Goal: Task Accomplishment & Management: Complete application form

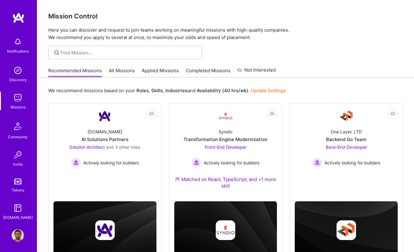
click at [14, 98] on img at bounding box center [18, 98] width 12 height 12
click at [146, 75] on link "Applied Missions" at bounding box center [160, 72] width 37 height 10
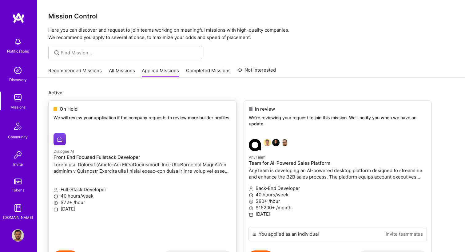
click at [123, 134] on link "Dialogue AI Front End Focused Fullstack Developer Full-Stack Developer 40 hours…" at bounding box center [142, 189] width 187 height 123
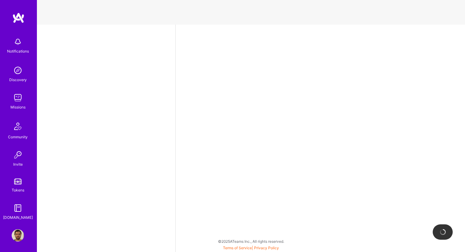
select select "BR"
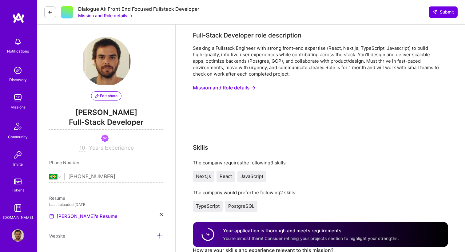
click at [58, 18] on div "Dialogue AI: Front End Focused Fullstack Developer Mission and Role details →" at bounding box center [121, 12] width 155 height 13
click at [53, 16] on button at bounding box center [50, 12] width 12 height 12
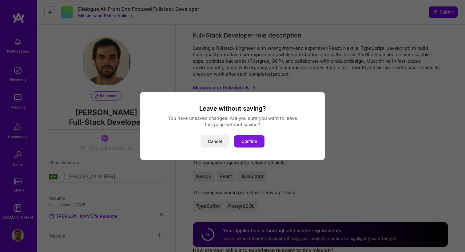
click at [258, 139] on button "Confirm" at bounding box center [249, 141] width 30 height 12
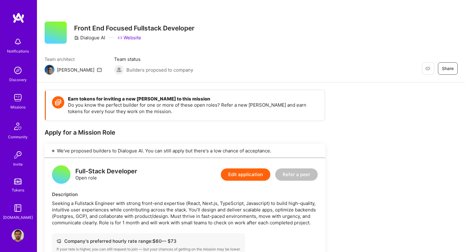
click at [18, 97] on img at bounding box center [18, 98] width 12 height 12
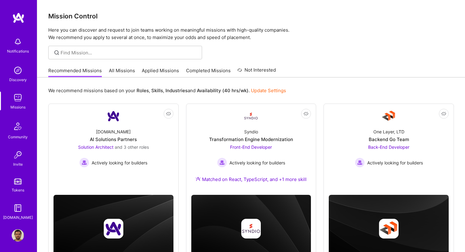
click at [155, 68] on link "Applied Missions" at bounding box center [160, 72] width 37 height 10
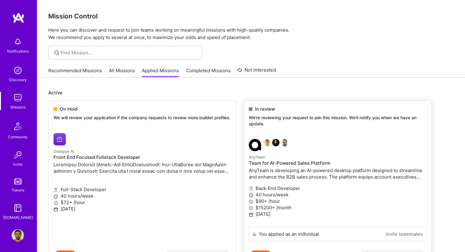
click at [364, 165] on h4 "Team for AI-Powered Sales Platform" at bounding box center [338, 163] width 178 height 6
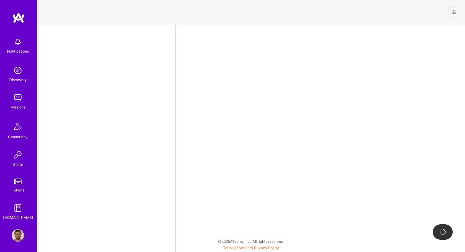
select select "BR"
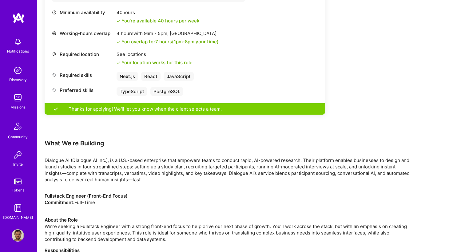
scroll to position [334, 0]
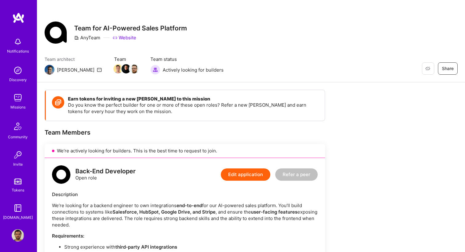
click at [16, 41] on img at bounding box center [18, 42] width 12 height 12
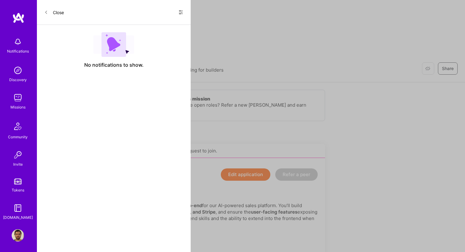
click at [49, 13] on button "Close" at bounding box center [54, 12] width 20 height 10
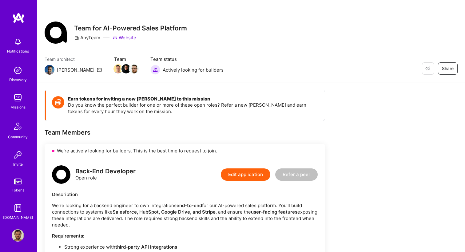
click at [18, 41] on img at bounding box center [18, 42] width 12 height 12
click at [18, 41] on div "Notifications Discovery Missions Community Invite Tokens A.Guide" at bounding box center [18, 127] width 37 height 186
click at [18, 95] on img at bounding box center [18, 98] width 12 height 12
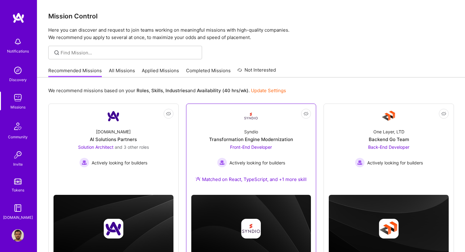
click at [221, 120] on link "Not Interested Syndio Transformation Engine Modernization Front-End Developer A…" at bounding box center [251, 149] width 120 height 81
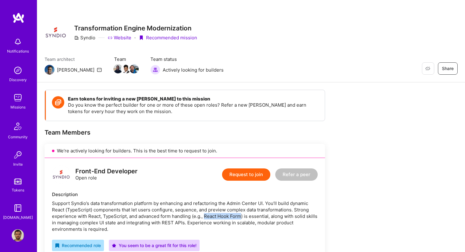
drag, startPoint x: 205, startPoint y: 215, endPoint x: 242, endPoint y: 218, distance: 37.1
click at [242, 218] on div "Support Syndio’s data transformation platform by enhancing and refactoring the …" at bounding box center [185, 216] width 266 height 32
copy div "React Hook Form"
click at [173, 207] on div "Support Syndio’s data transformation platform by enhancing and refactoring the …" at bounding box center [185, 216] width 266 height 32
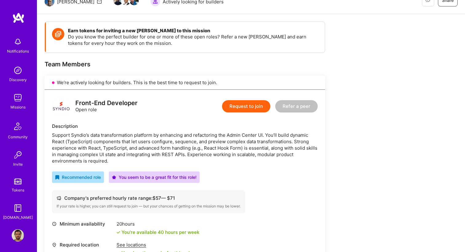
scroll to position [69, 0]
click at [246, 105] on button "Request to join" at bounding box center [246, 106] width 48 height 12
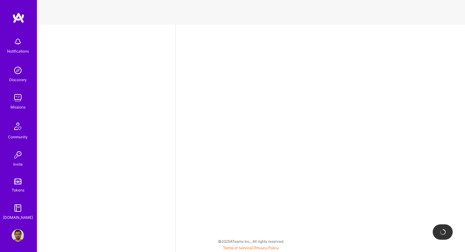
select select "BR"
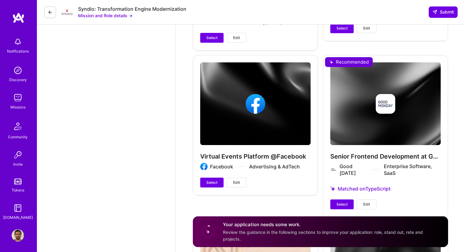
scroll to position [1011, 0]
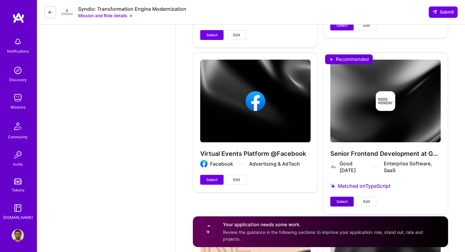
click at [339, 201] on span "Select" at bounding box center [341, 202] width 11 height 6
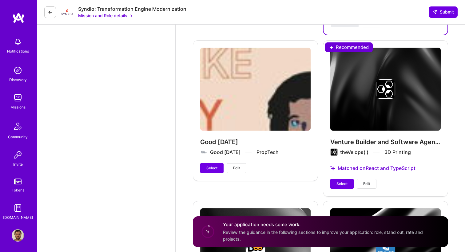
scroll to position [1211, 0]
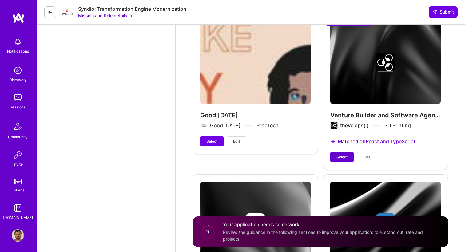
click at [338, 154] on span "Select" at bounding box center [341, 157] width 11 height 6
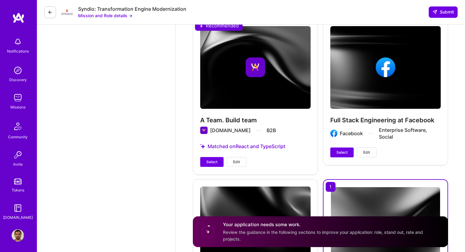
scroll to position [892, 0]
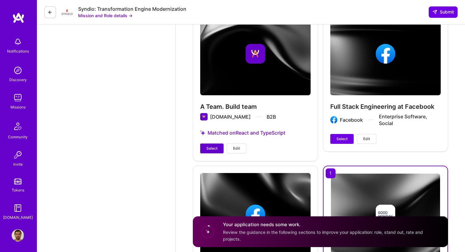
click at [209, 146] on span "Select" at bounding box center [211, 149] width 11 height 6
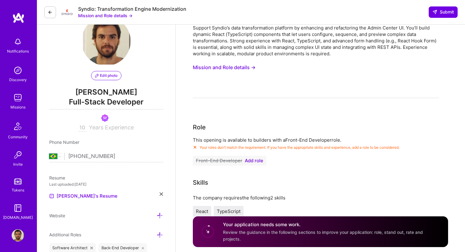
scroll to position [19, 0]
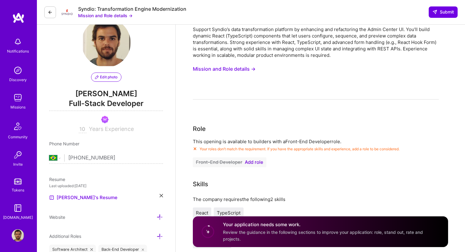
click at [252, 163] on span "Add role" at bounding box center [254, 162] width 18 height 5
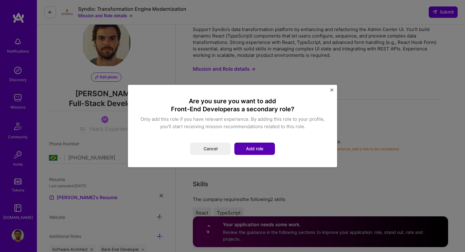
click at [244, 148] on button "Add role" at bounding box center [254, 149] width 41 height 12
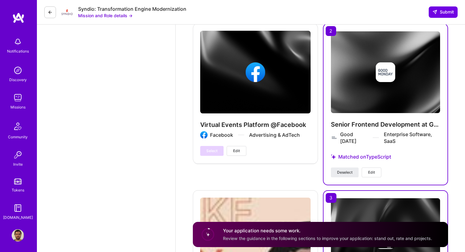
scroll to position [1056, 0]
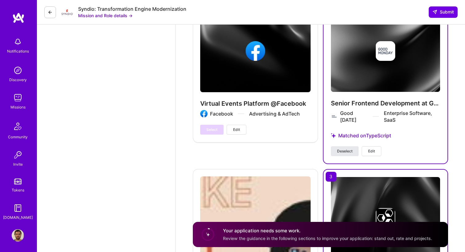
click at [342, 149] on span "Deselect" at bounding box center [344, 151] width 15 height 6
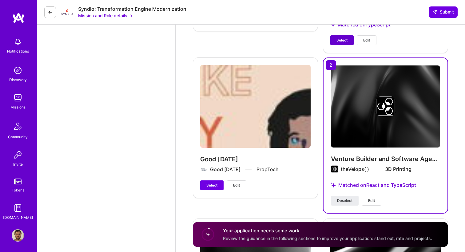
scroll to position [1213, 0]
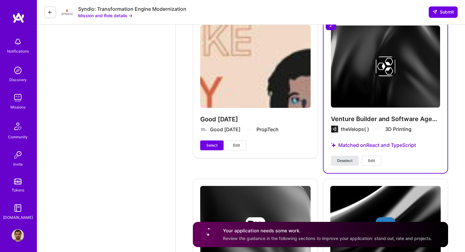
click at [344, 163] on button "Deselect" at bounding box center [345, 161] width 28 height 10
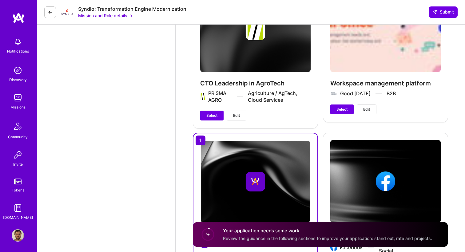
scroll to position [766, 0]
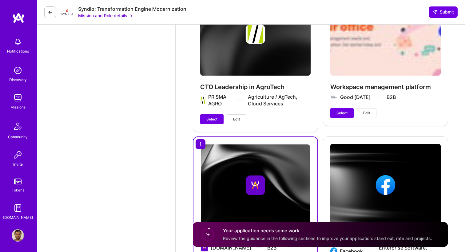
click at [234, 119] on span "Edit" at bounding box center [236, 119] width 7 height 6
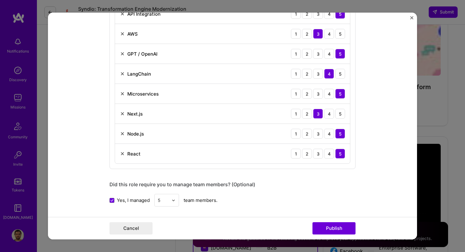
scroll to position [332, 0]
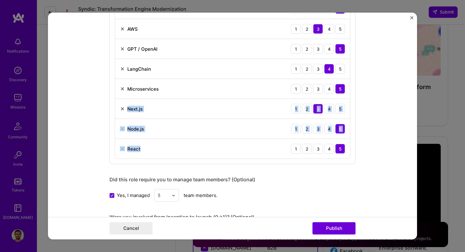
drag, startPoint x: 185, startPoint y: 149, endPoint x: 176, endPoint y: 101, distance: 49.4
click at [176, 101] on div "API Integration 1 2 3 4 5 AWS 1 2 3 4 5 GPT / OpenAI 1 2 3 4 5 LangChain 1 2 3 …" at bounding box center [232, 79] width 235 height 160
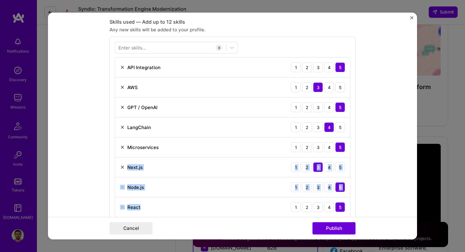
scroll to position [248, 0]
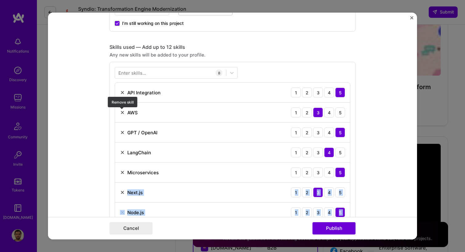
click at [123, 112] on img at bounding box center [122, 112] width 5 height 5
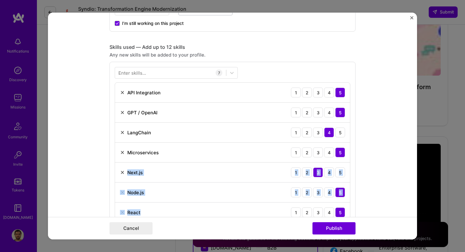
click at [121, 113] on img at bounding box center [122, 112] width 5 height 5
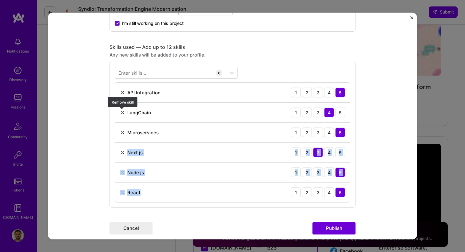
click at [121, 113] on img at bounding box center [122, 112] width 5 height 5
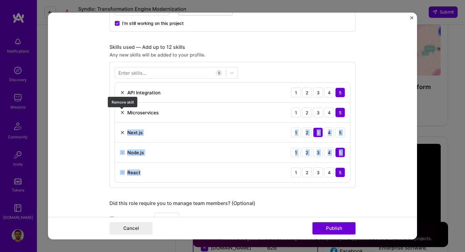
click at [121, 113] on img at bounding box center [122, 112] width 5 height 5
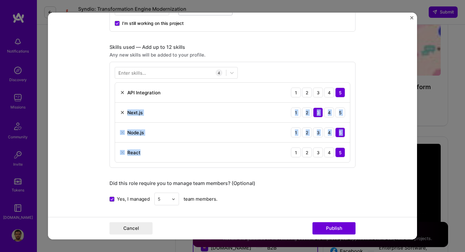
scroll to position [242, 0]
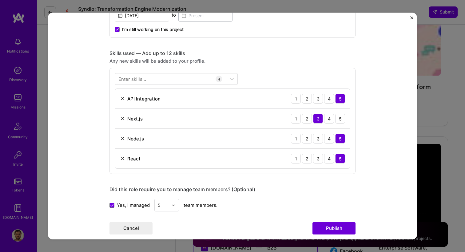
click at [316, 180] on div "Project title CTO Leadership in AgroTech Company PRISMA AGRO Project industry I…" at bounding box center [232, 187] width 246 height 809
click at [332, 225] on button "Publish" at bounding box center [333, 228] width 43 height 12
